Goal: Task Accomplishment & Management: Manage account settings

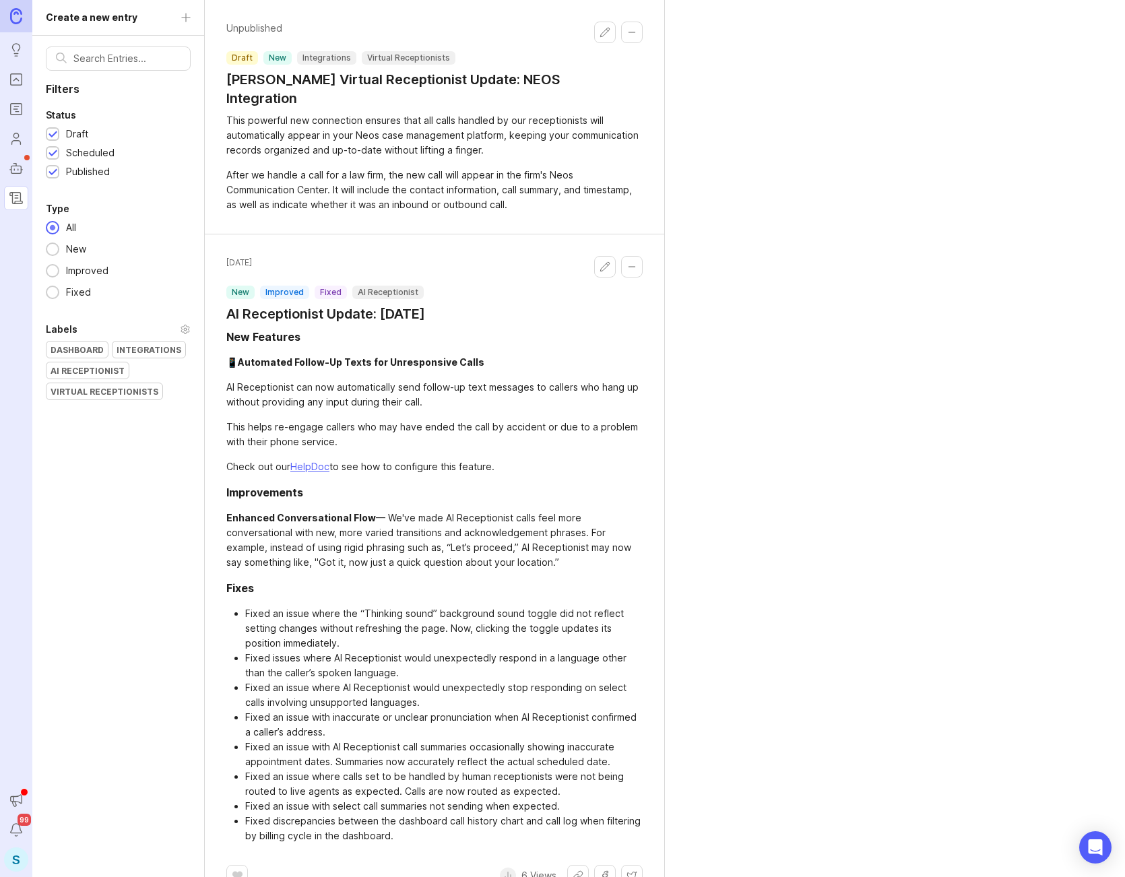
click at [96, 348] on div "Dashboard" at bounding box center [77, 350] width 61 height 16
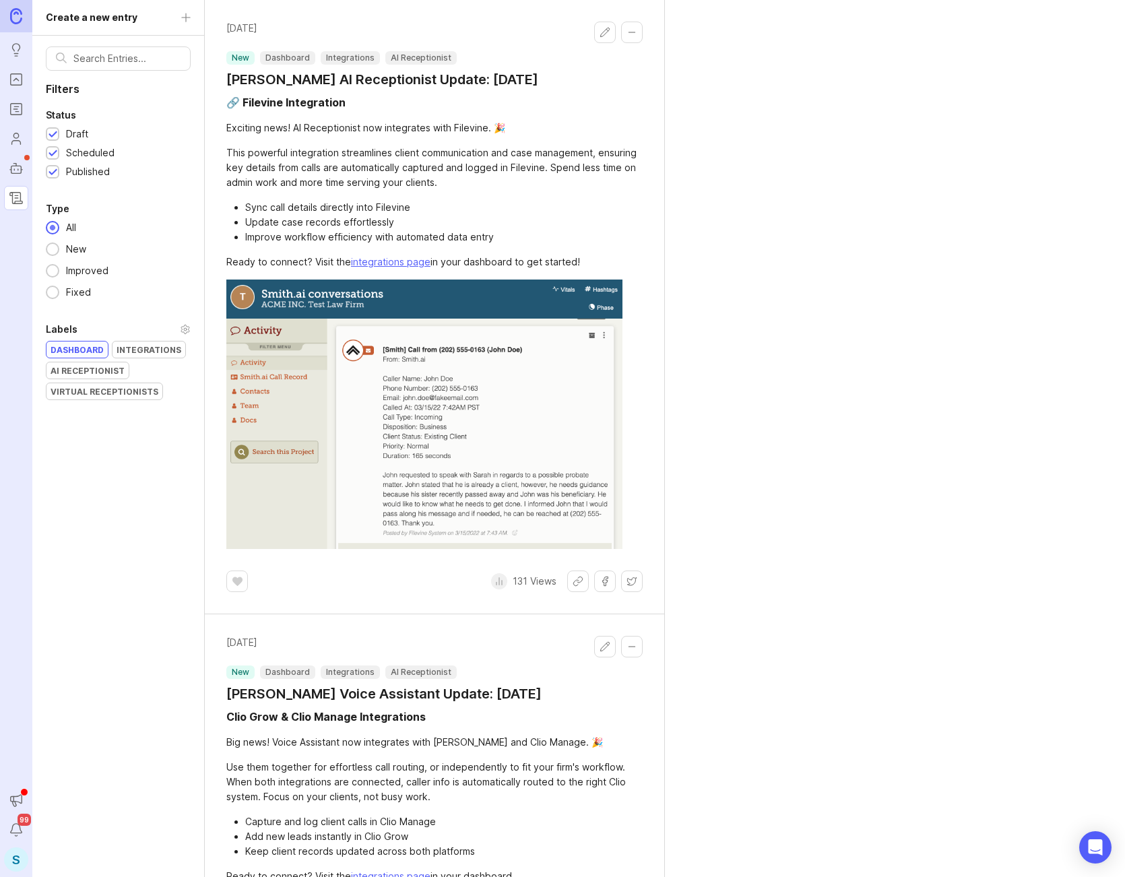
click at [94, 350] on div "Dashboard" at bounding box center [77, 350] width 61 height 16
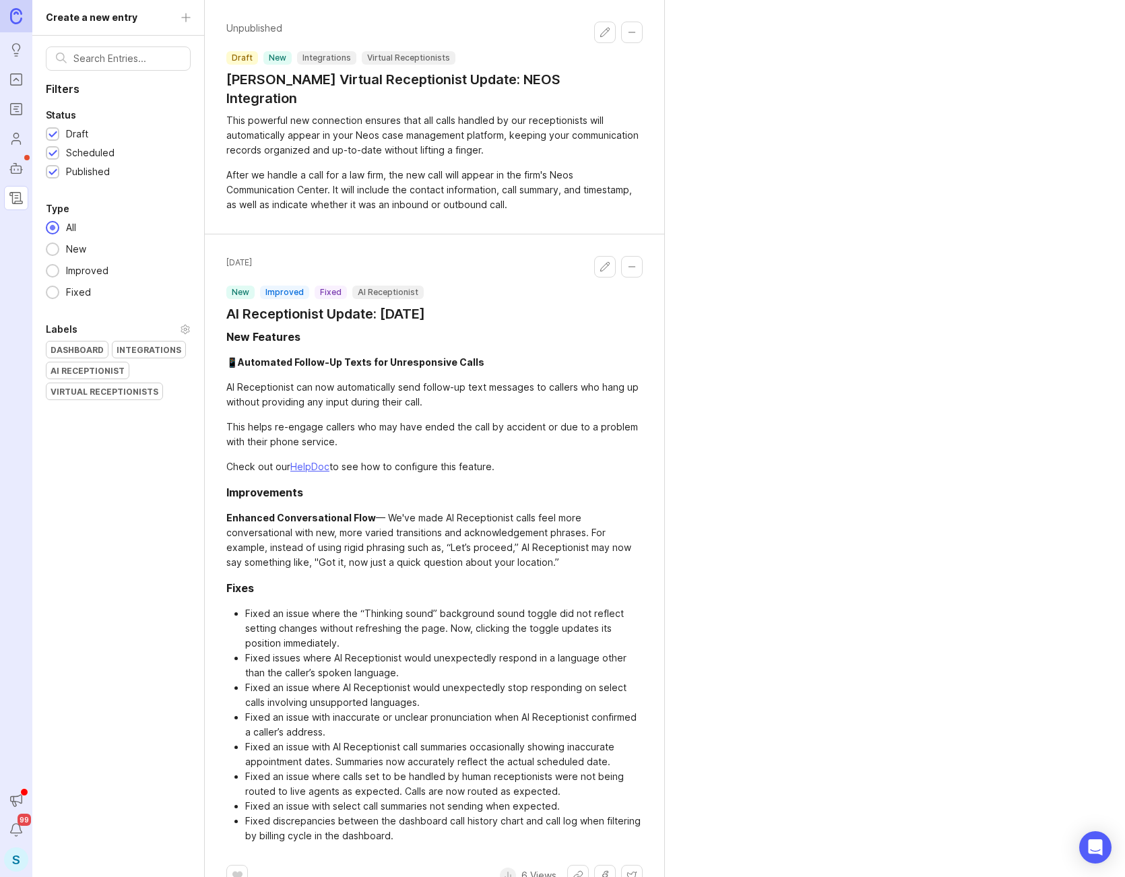
click at [14, 83] on icon "Portal" at bounding box center [16, 79] width 15 height 16
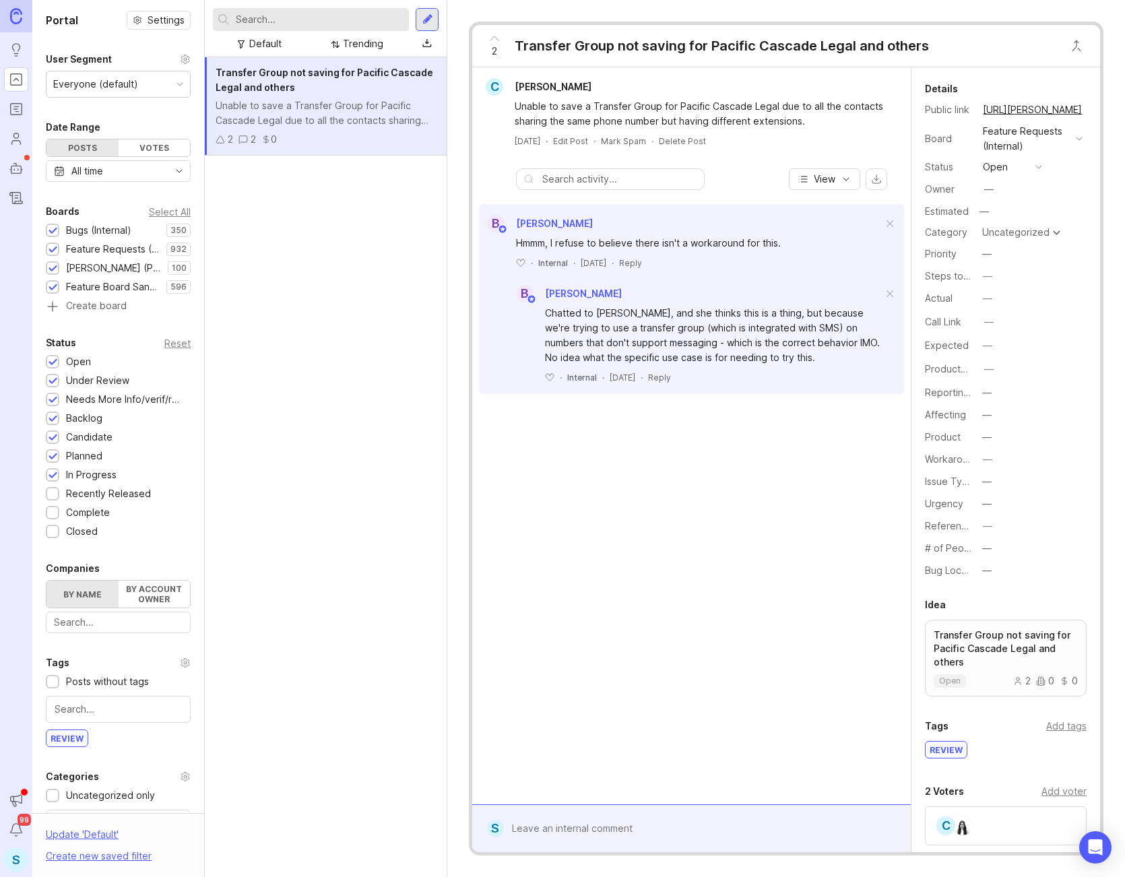
click at [115, 233] on div "Bugs (Internal)" at bounding box center [98, 230] width 65 height 15
click at [261, 218] on div "Transfer Group not saving for Pacific Cascade Legal and others Unable to save a…" at bounding box center [326, 467] width 242 height 820
